Goal: Entertainment & Leisure: Browse casually

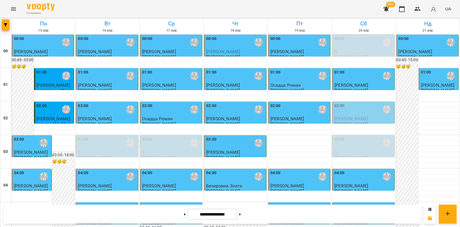
scroll to position [434, 0]
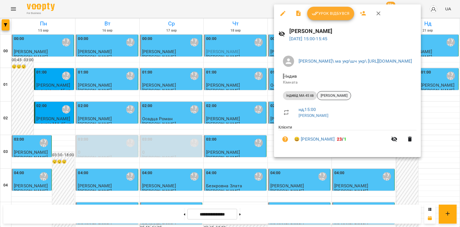
click at [332, 98] on span "[PERSON_NAME]" at bounding box center [333, 95] width 33 height 5
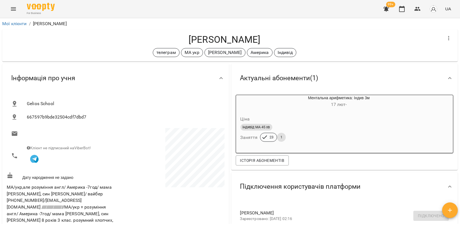
click at [131, 37] on h4 "[PERSON_NAME]" at bounding box center [224, 39] width 435 height 11
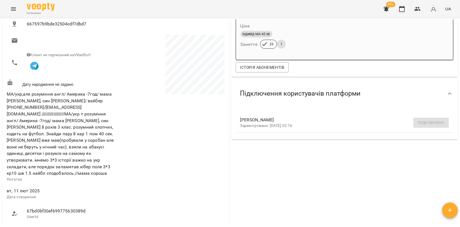
scroll to position [186, 0]
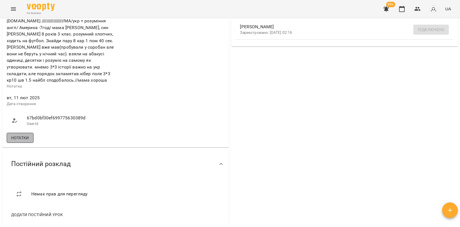
click at [17, 136] on span "Нотатки" at bounding box center [20, 137] width 18 height 7
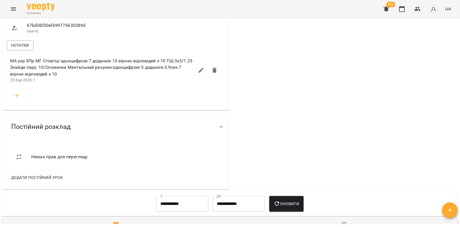
scroll to position [279, 0]
click at [17, 12] on button "Menu" at bounding box center [13, 8] width 13 height 13
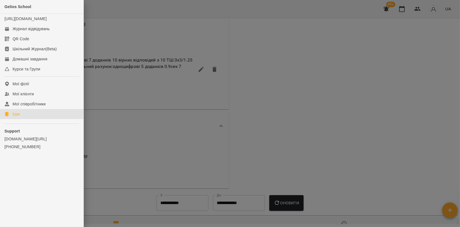
click at [19, 116] on link "Ігри" at bounding box center [41, 114] width 83 height 10
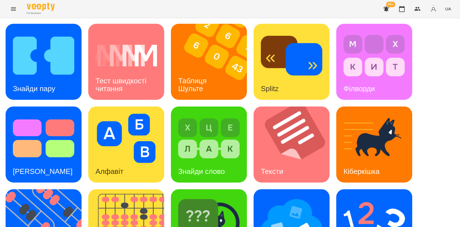
scroll to position [62, 0]
click at [50, 189] on img at bounding box center [47, 227] width 83 height 76
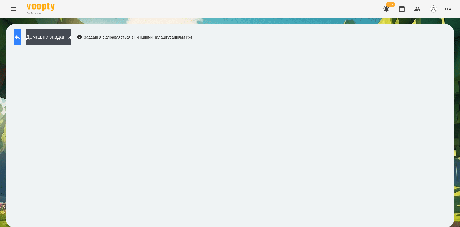
click at [21, 34] on icon at bounding box center [17, 37] width 7 height 7
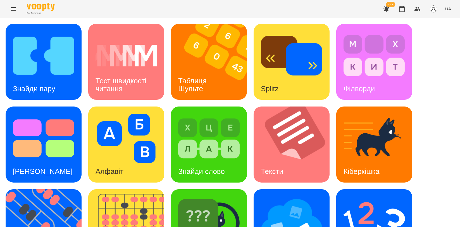
scroll to position [126, 0]
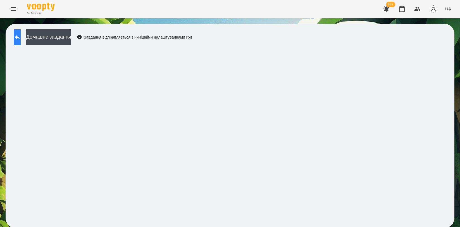
click at [21, 35] on icon at bounding box center [17, 37] width 7 height 7
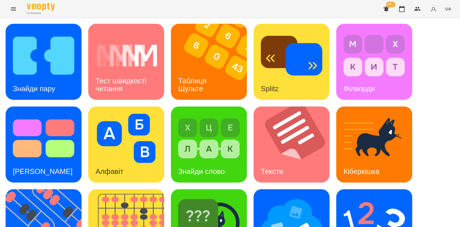
scroll to position [93, 0]
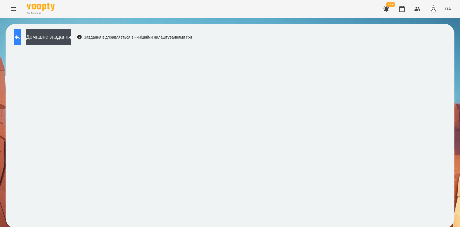
click at [21, 38] on button at bounding box center [17, 37] width 7 height 16
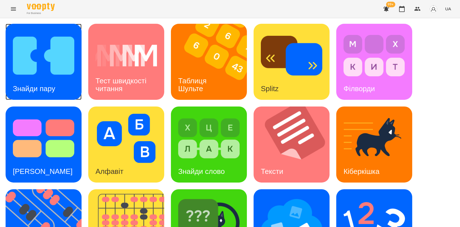
click at [46, 59] on img at bounding box center [43, 55] width 61 height 49
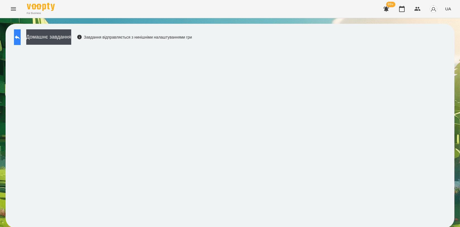
click at [21, 39] on button at bounding box center [17, 37] width 7 height 16
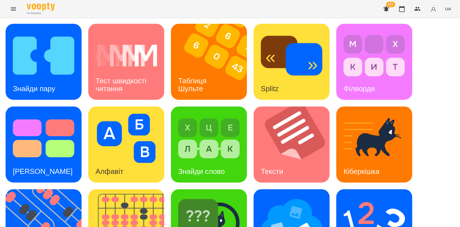
scroll to position [93, 0]
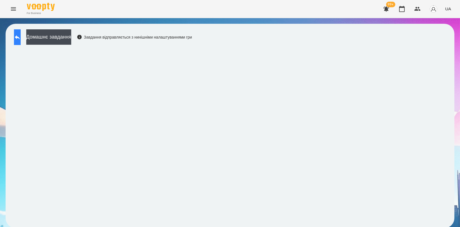
click at [21, 41] on button at bounding box center [17, 37] width 7 height 16
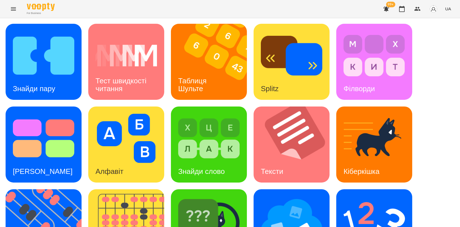
scroll to position [124, 0]
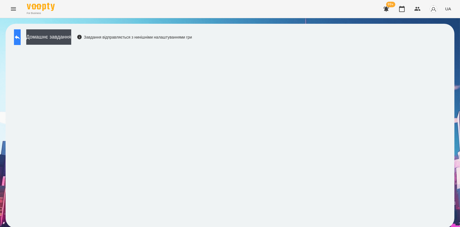
click at [21, 37] on button at bounding box center [17, 37] width 7 height 16
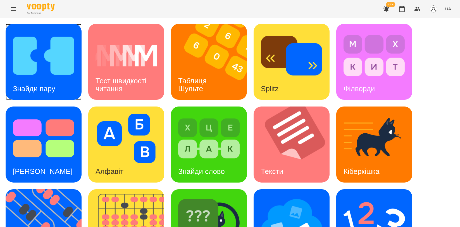
click at [32, 75] on img at bounding box center [43, 55] width 61 height 49
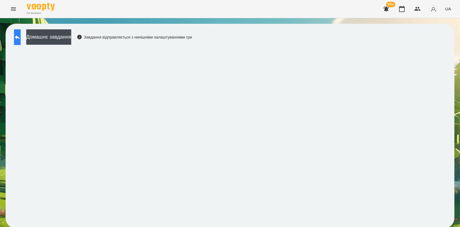
click at [21, 37] on button at bounding box center [17, 37] width 7 height 16
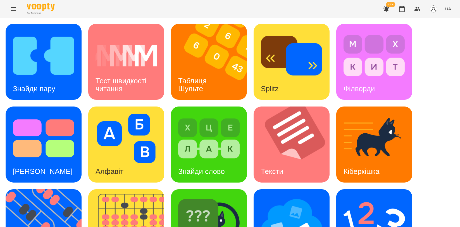
scroll to position [93, 0]
click at [304, 196] on img at bounding box center [291, 220] width 61 height 49
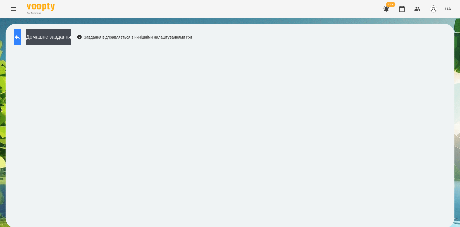
click at [21, 34] on button at bounding box center [17, 37] width 7 height 16
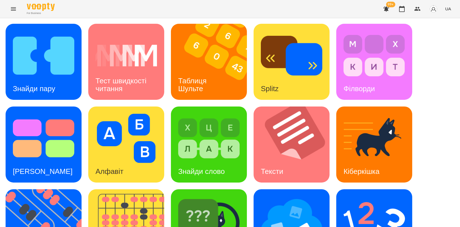
scroll to position [31, 0]
click at [384, 196] on img at bounding box center [373, 220] width 61 height 49
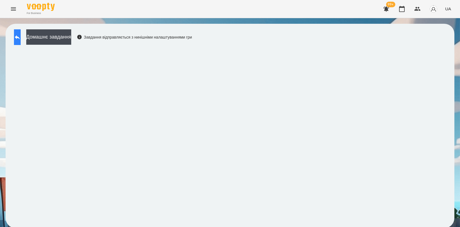
click at [21, 41] on button at bounding box center [17, 37] width 7 height 16
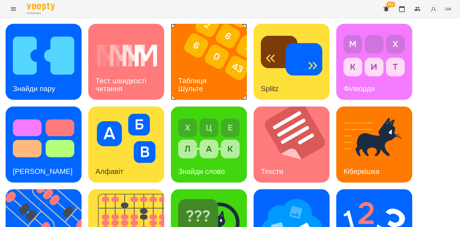
click at [201, 49] on img at bounding box center [212, 62] width 83 height 76
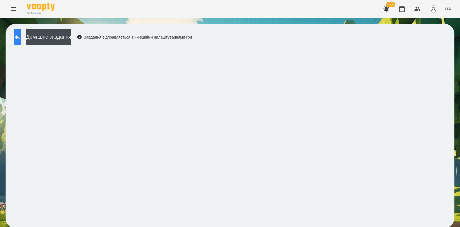
click at [21, 40] on icon at bounding box center [17, 37] width 7 height 7
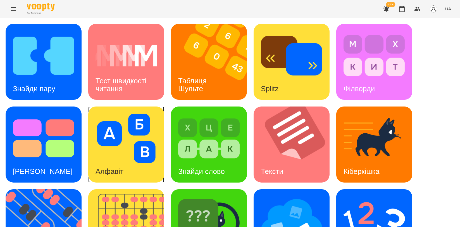
click at [115, 135] on img at bounding box center [125, 138] width 61 height 49
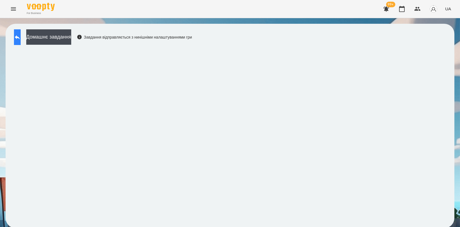
click at [20, 37] on icon at bounding box center [17, 37] width 7 height 7
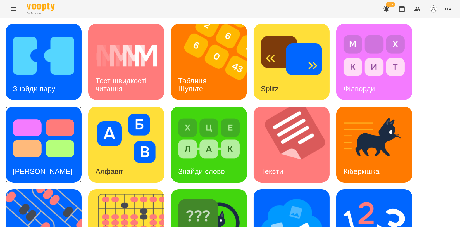
click at [32, 129] on img at bounding box center [43, 138] width 61 height 49
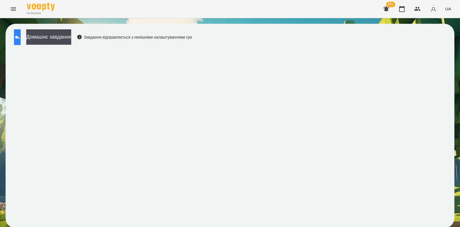
click at [17, 35] on button at bounding box center [17, 37] width 7 height 16
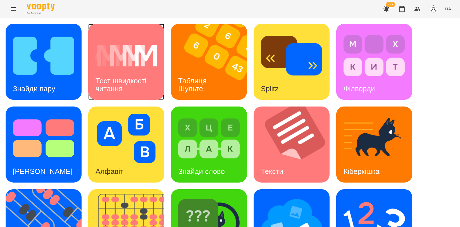
click at [115, 82] on h3 "Тест швидкості читання" at bounding box center [121, 84] width 53 height 16
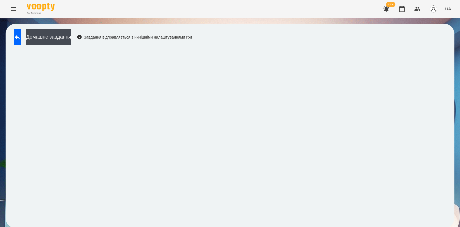
scroll to position [1, 0]
click at [19, 36] on button at bounding box center [17, 37] width 7 height 16
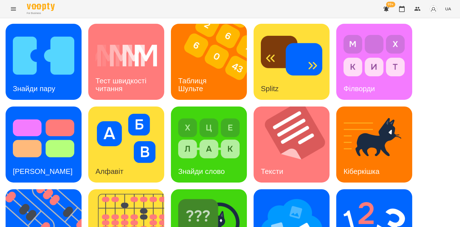
scroll to position [93, 0]
click at [211, 196] on img at bounding box center [208, 220] width 61 height 49
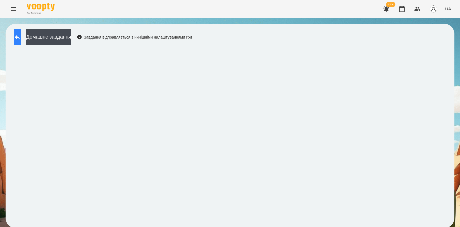
click at [19, 35] on button at bounding box center [17, 37] width 7 height 16
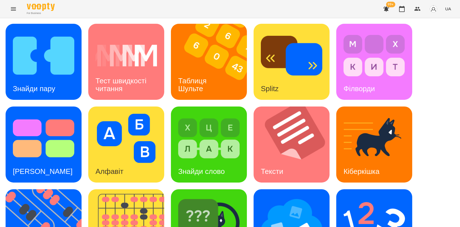
scroll to position [93, 0]
click at [148, 189] on img at bounding box center [129, 227] width 83 height 76
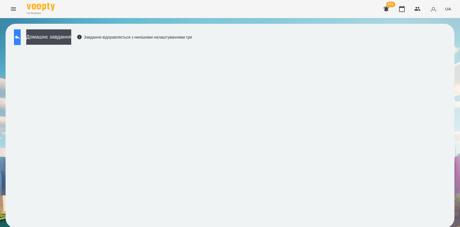
click at [21, 39] on icon at bounding box center [17, 37] width 7 height 7
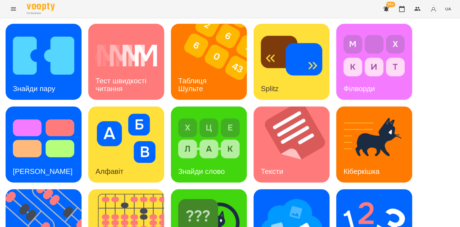
scroll to position [124, 0]
click at [60, 189] on img at bounding box center [47, 227] width 83 height 76
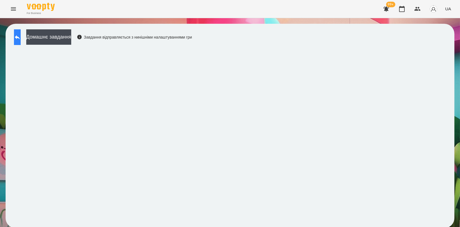
click at [15, 33] on button at bounding box center [17, 37] width 7 height 16
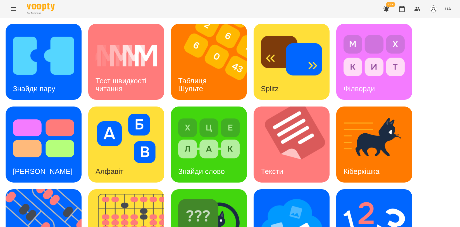
scroll to position [126, 0]
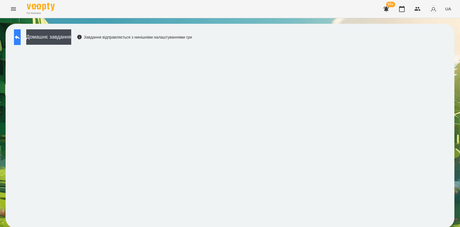
click at [21, 35] on button at bounding box center [17, 37] width 7 height 16
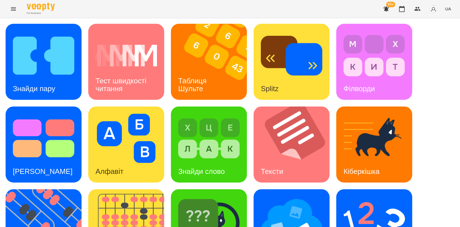
scroll to position [62, 0]
click at [355, 196] on img at bounding box center [373, 220] width 61 height 49
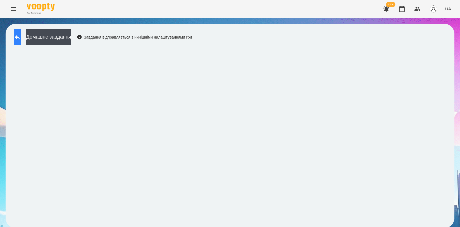
click at [21, 35] on icon at bounding box center [17, 37] width 7 height 7
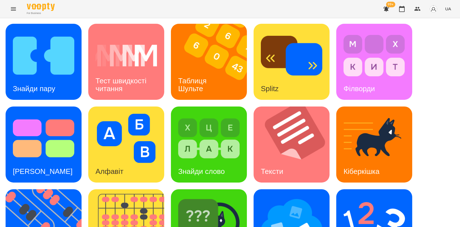
scroll to position [93, 0]
click at [127, 189] on img at bounding box center [129, 227] width 83 height 76
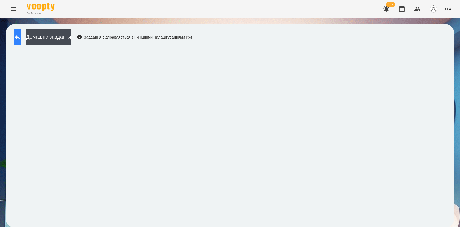
click at [20, 37] on icon at bounding box center [17, 37] width 5 height 4
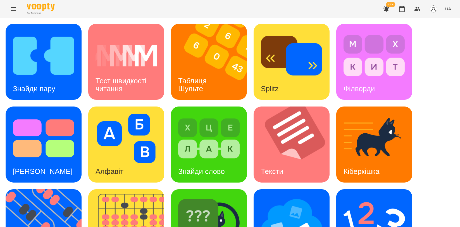
scroll to position [126, 0]
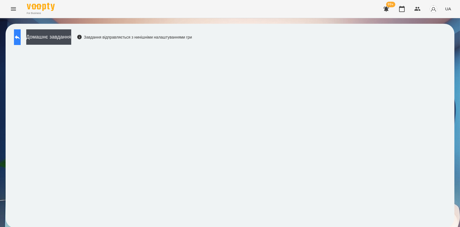
click at [14, 39] on button at bounding box center [17, 37] width 7 height 16
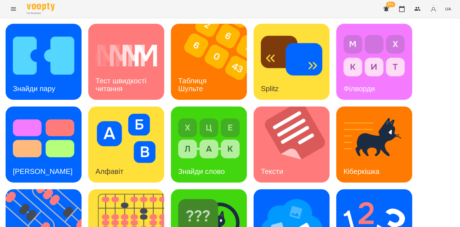
scroll to position [62, 0]
click at [245, 189] on div "[PERSON_NAME]" at bounding box center [209, 227] width 76 height 76
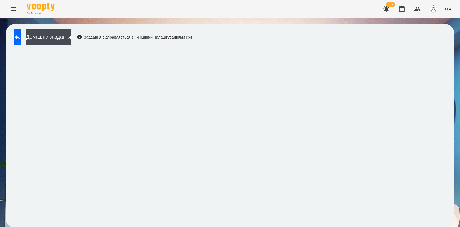
scroll to position [1, 0]
click at [15, 37] on button at bounding box center [17, 37] width 7 height 16
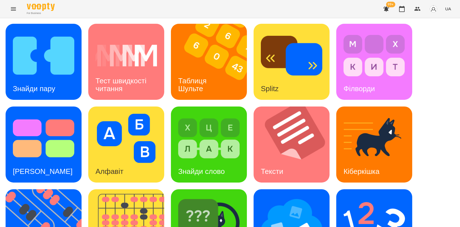
scroll to position [94, 0]
click at [37, 189] on img at bounding box center [47, 227] width 83 height 76
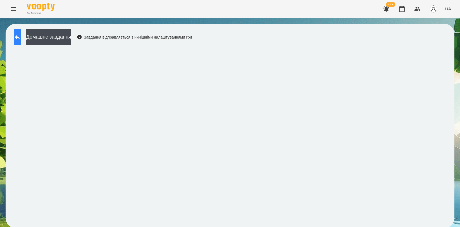
click at [21, 32] on button at bounding box center [17, 37] width 7 height 16
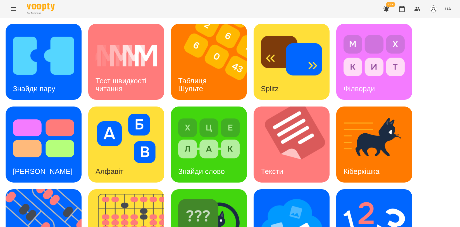
scroll to position [126, 0]
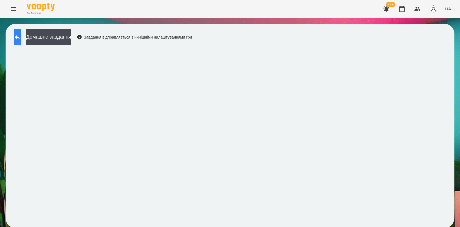
click at [19, 36] on button at bounding box center [17, 37] width 7 height 16
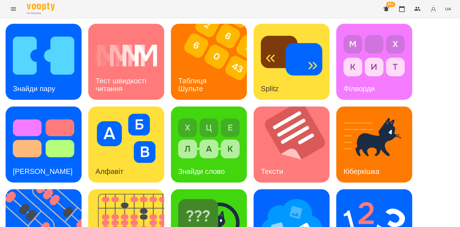
scroll to position [93, 0]
click at [225, 189] on div "[PERSON_NAME]" at bounding box center [209, 227] width 76 height 76
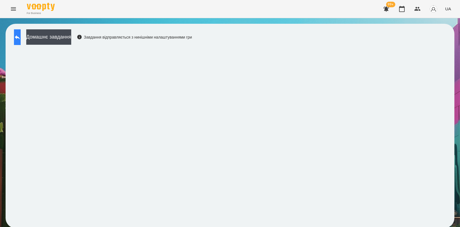
click at [20, 36] on icon at bounding box center [17, 37] width 5 height 4
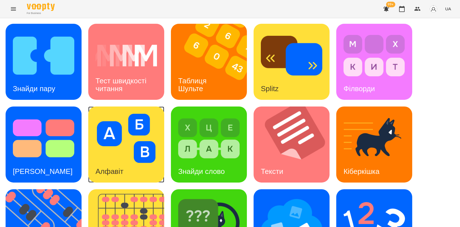
click at [139, 167] on div "Алфавіт" at bounding box center [126, 144] width 76 height 76
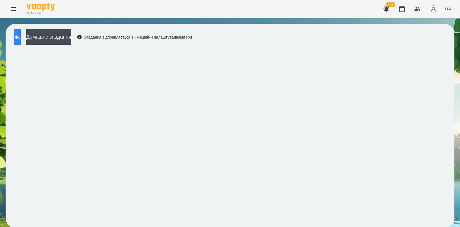
click at [21, 40] on icon at bounding box center [17, 37] width 7 height 7
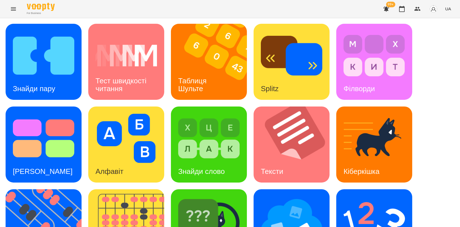
scroll to position [93, 0]
click at [127, 189] on img at bounding box center [129, 227] width 83 height 76
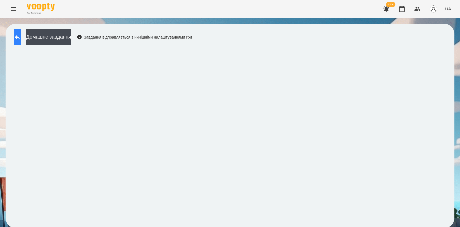
click at [16, 38] on button at bounding box center [17, 37] width 7 height 16
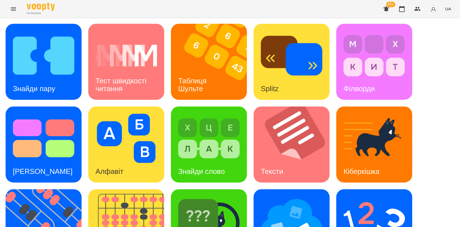
scroll to position [126, 0]
click at [49, 189] on img at bounding box center [47, 227] width 83 height 76
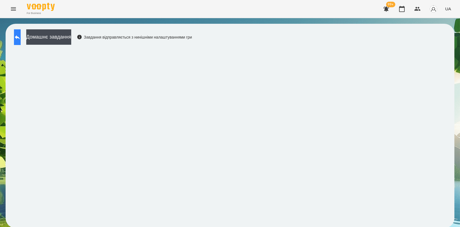
click at [21, 39] on icon at bounding box center [17, 37] width 7 height 7
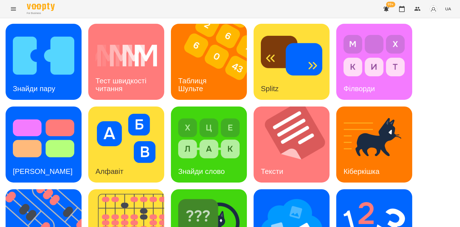
scroll to position [95, 0]
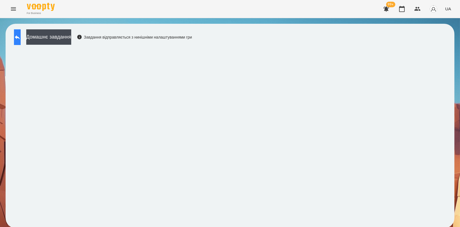
click at [21, 40] on button at bounding box center [17, 37] width 7 height 16
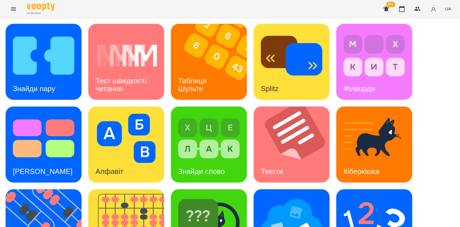
scroll to position [93, 0]
click at [340, 189] on div "Ментальний рахунок" at bounding box center [374, 227] width 76 height 76
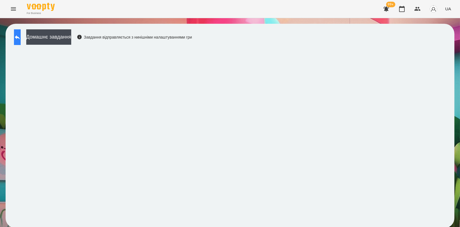
click at [19, 30] on button at bounding box center [17, 37] width 7 height 16
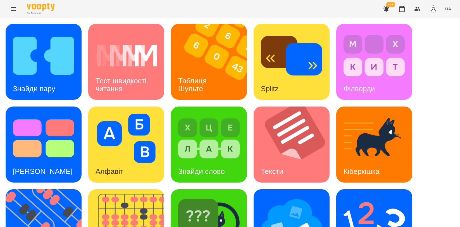
scroll to position [62, 0]
click at [214, 196] on img at bounding box center [208, 220] width 61 height 49
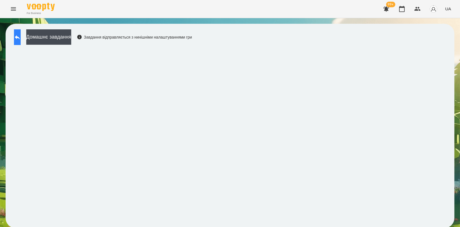
click at [21, 32] on button at bounding box center [17, 37] width 7 height 16
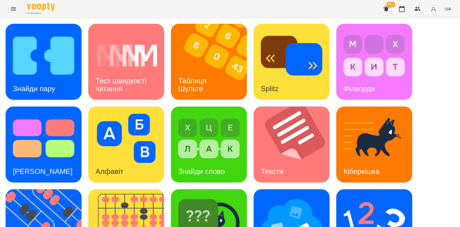
scroll to position [126, 0]
click at [368, 196] on img at bounding box center [373, 220] width 61 height 49
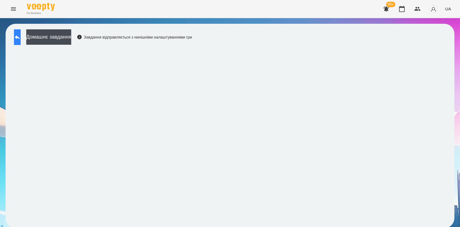
click at [21, 41] on button at bounding box center [17, 37] width 7 height 16
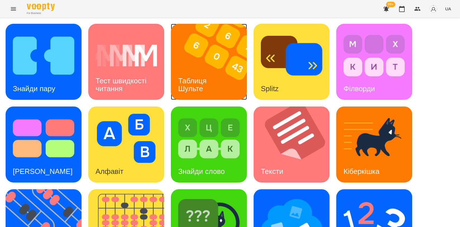
click at [205, 46] on img at bounding box center [212, 62] width 83 height 76
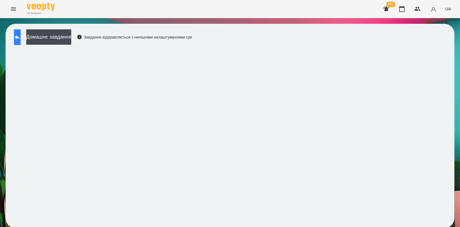
click at [16, 33] on button at bounding box center [17, 37] width 7 height 16
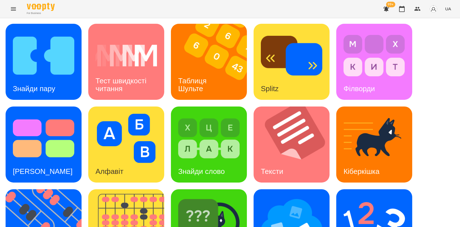
scroll to position [93, 0]
click at [32, 189] on img at bounding box center [47, 227] width 83 height 76
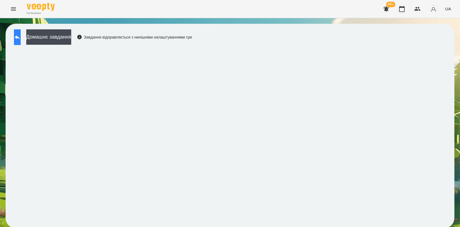
click at [20, 39] on icon at bounding box center [17, 37] width 7 height 7
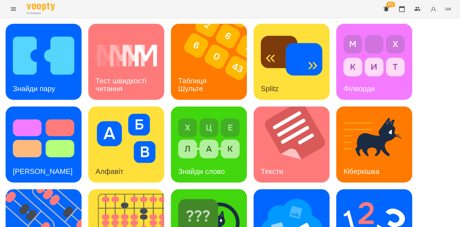
scroll to position [124, 0]
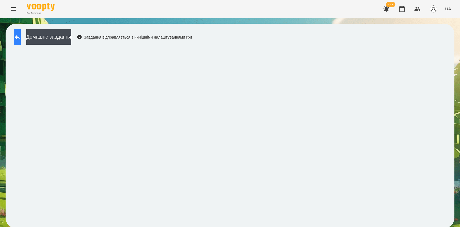
click at [21, 41] on button at bounding box center [17, 37] width 7 height 16
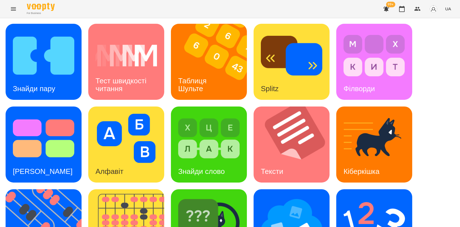
scroll to position [126, 0]
click at [406, 189] on div "Ментальний рахунок" at bounding box center [374, 227] width 76 height 76
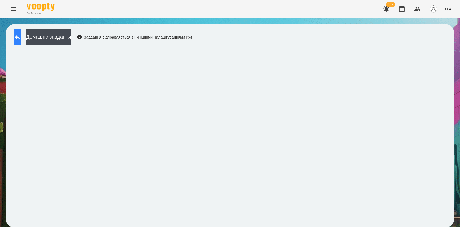
click at [21, 39] on icon at bounding box center [17, 37] width 7 height 7
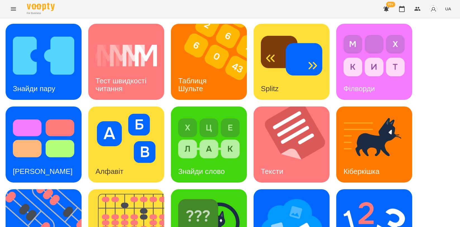
scroll to position [124, 0]
click at [282, 196] on img at bounding box center [291, 220] width 61 height 49
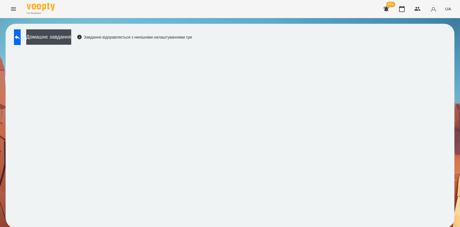
click at [192, 45] on div "Домашнє завдання Завдання відправляється з нинішніми налаштуваннями гри" at bounding box center [101, 38] width 181 height 18
click at [20, 37] on icon at bounding box center [17, 37] width 7 height 7
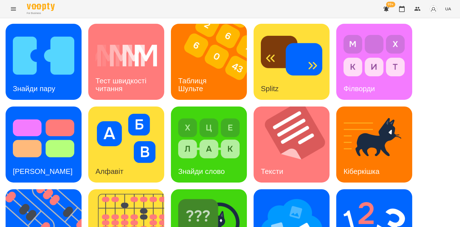
scroll to position [95, 0]
click at [228, 196] on img at bounding box center [208, 220] width 61 height 49
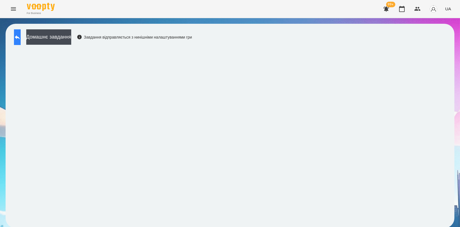
click at [20, 34] on icon at bounding box center [17, 37] width 7 height 7
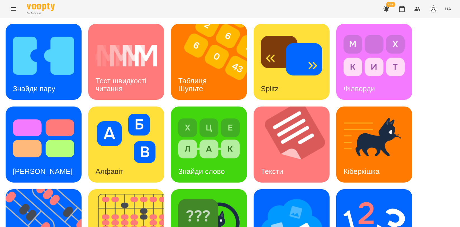
scroll to position [62, 0]
click at [46, 189] on img at bounding box center [47, 227] width 83 height 76
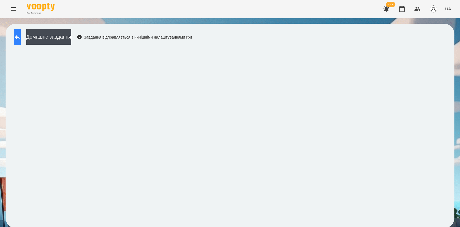
click at [21, 34] on icon at bounding box center [17, 37] width 7 height 7
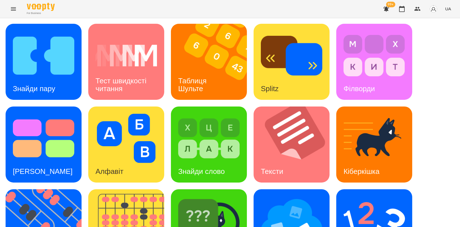
scroll to position [126, 0]
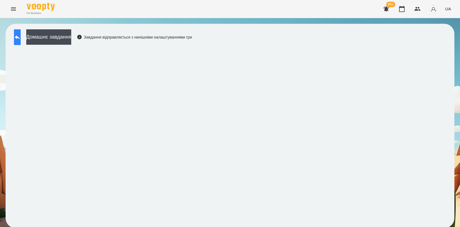
click at [20, 38] on icon at bounding box center [17, 37] width 7 height 7
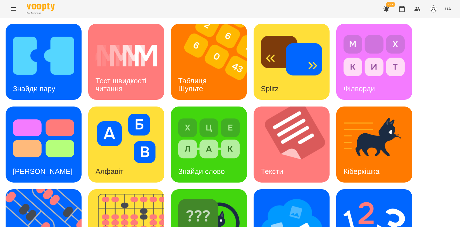
scroll to position [93, 0]
click at [297, 196] on img at bounding box center [291, 220] width 61 height 49
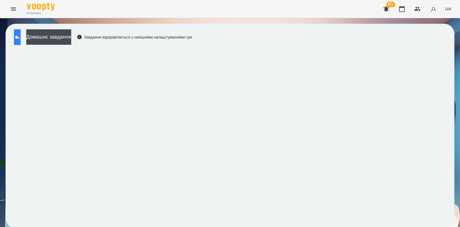
click at [21, 31] on button at bounding box center [17, 37] width 7 height 16
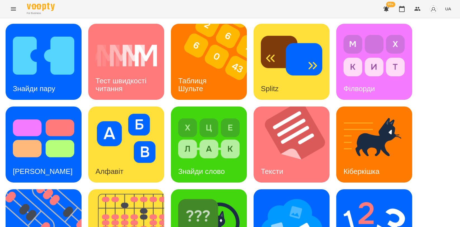
scroll to position [93, 0]
click at [42, 189] on img at bounding box center [47, 227] width 83 height 76
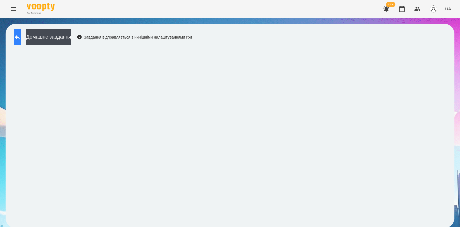
click at [20, 37] on icon at bounding box center [17, 37] width 5 height 4
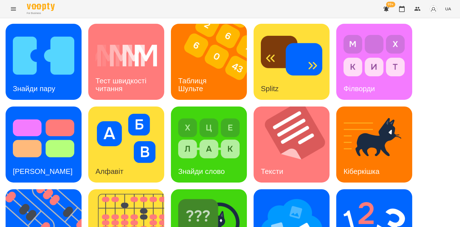
scroll to position [126, 0]
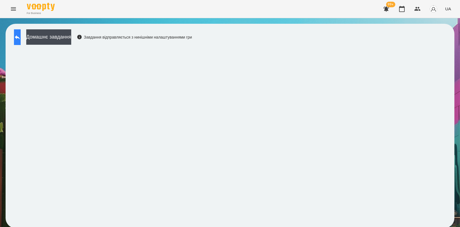
click at [21, 37] on button at bounding box center [17, 37] width 7 height 16
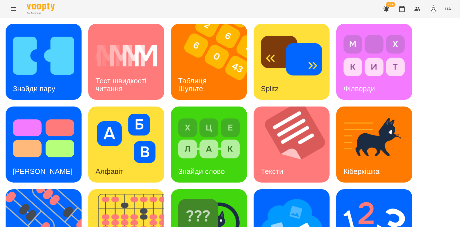
scroll to position [62, 0]
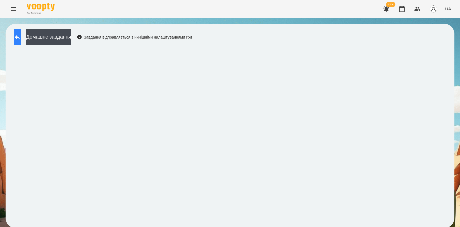
click at [21, 35] on icon at bounding box center [17, 37] width 7 height 7
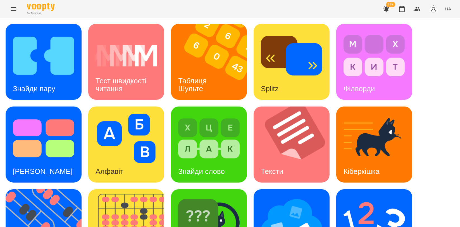
scroll to position [93, 0]
click at [314, 196] on img at bounding box center [291, 220] width 61 height 49
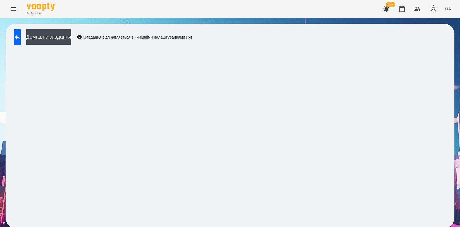
scroll to position [1, 0]
click at [21, 36] on button at bounding box center [17, 37] width 7 height 16
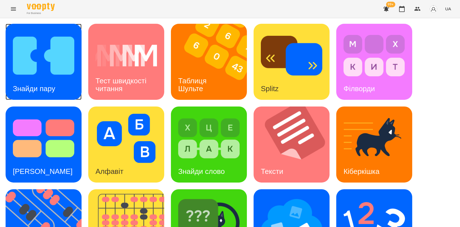
click at [37, 71] on img at bounding box center [43, 55] width 61 height 49
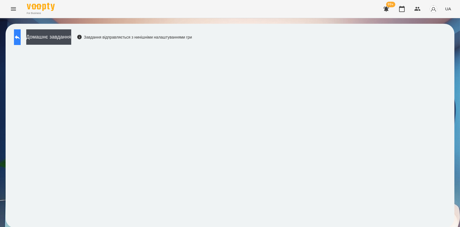
click at [21, 39] on icon at bounding box center [17, 37] width 7 height 7
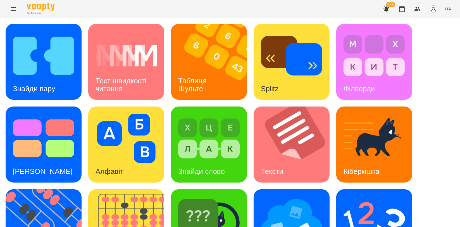
scroll to position [126, 0]
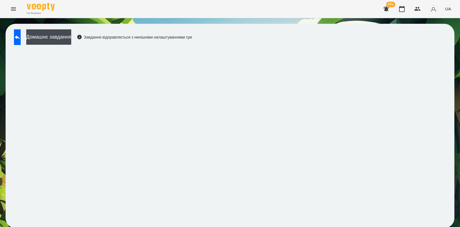
scroll to position [1, 0]
click at [21, 36] on icon at bounding box center [17, 37] width 7 height 7
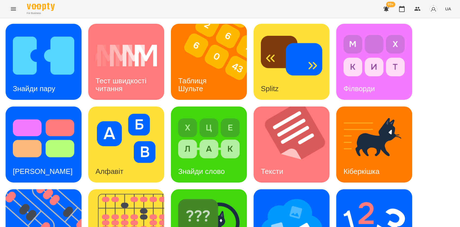
scroll to position [32, 0]
click at [209, 196] on img at bounding box center [208, 220] width 61 height 49
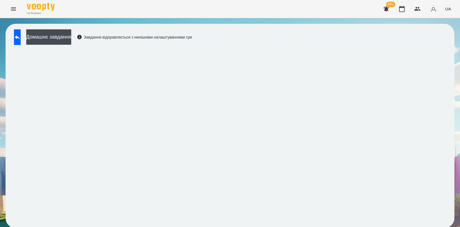
scroll to position [1, 0]
click at [20, 40] on button at bounding box center [17, 37] width 7 height 16
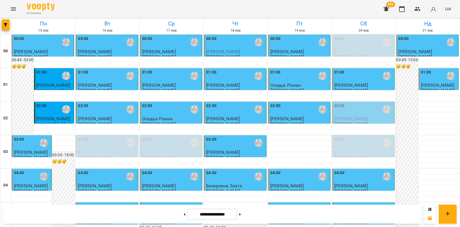
scroll to position [465, 0]
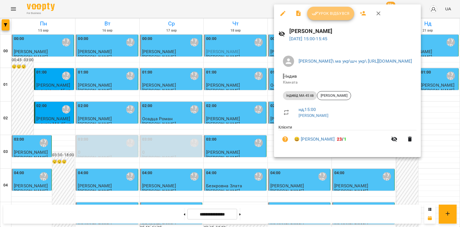
click at [335, 9] on button "Урок відбувся" at bounding box center [330, 13] width 47 height 13
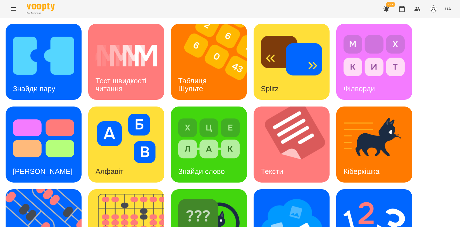
scroll to position [126, 0]
click at [399, 11] on icon "button" at bounding box center [402, 9] width 6 height 6
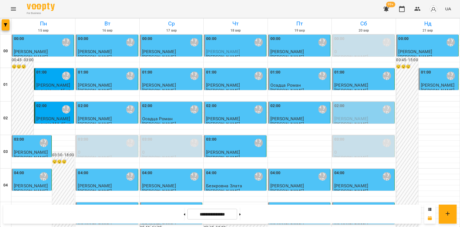
scroll to position [636, 0]
click at [241, 216] on button at bounding box center [239, 214] width 1 height 12
type input "**********"
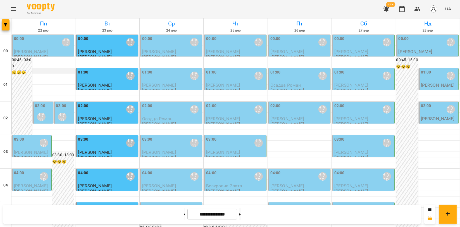
scroll to position [0, 0]
click at [44, 118] on div "[PERSON_NAME]\ ма укр\шч укр\ [URL][DOMAIN_NAME]" at bounding box center [41, 116] width 8 height 8
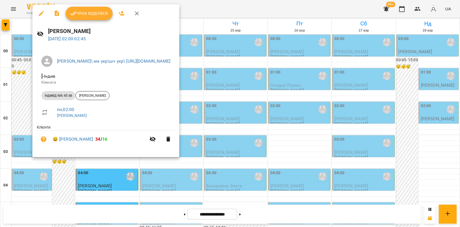
click at [134, 16] on icon "button" at bounding box center [136, 13] width 7 height 7
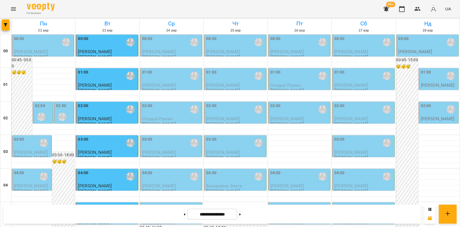
click at [68, 109] on div "02:00 [PERSON_NAME]\ ма укр\шч укр\ [URL][DOMAIN_NAME]" at bounding box center [64, 113] width 17 height 20
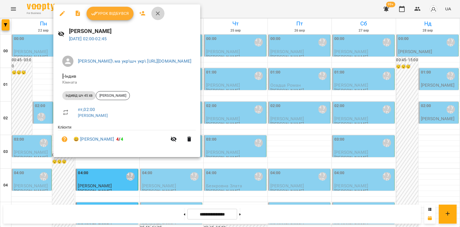
click at [156, 13] on icon "button" at bounding box center [157, 13] width 7 height 7
